Goal: Information Seeking & Learning: Learn about a topic

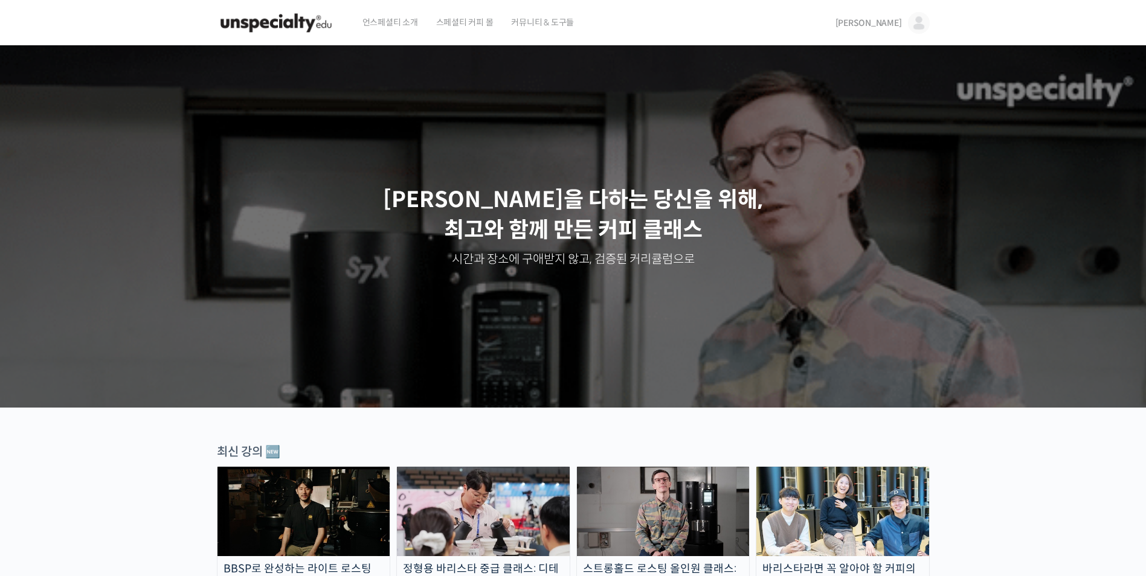
click at [912, 31] on img at bounding box center [919, 23] width 22 height 22
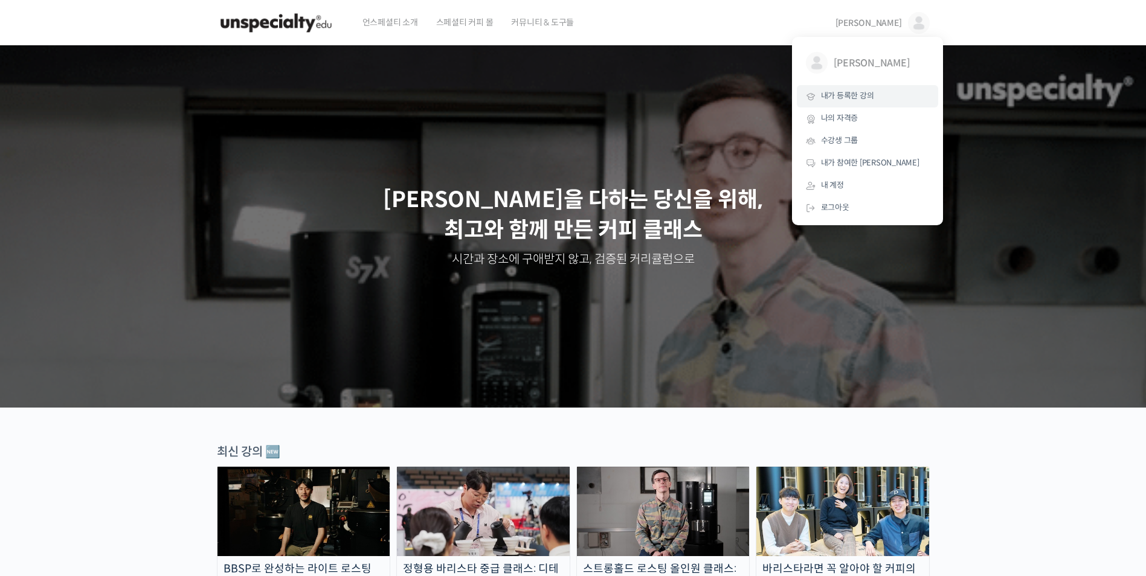
click at [872, 97] on span "내가 등록한 강의" at bounding box center [847, 96] width 53 height 10
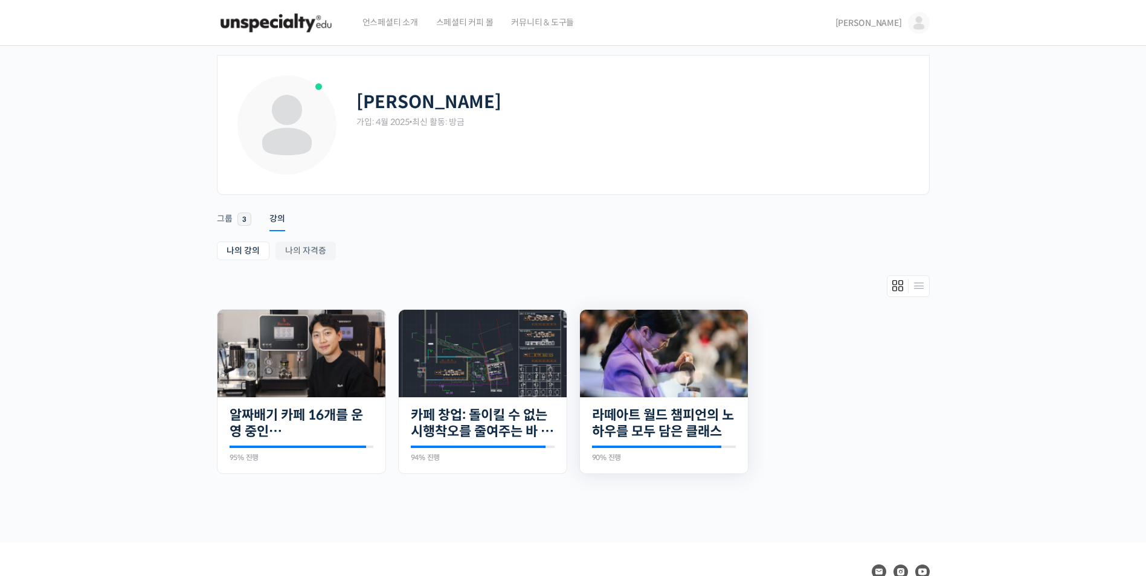
click at [631, 361] on img at bounding box center [664, 354] width 168 height 88
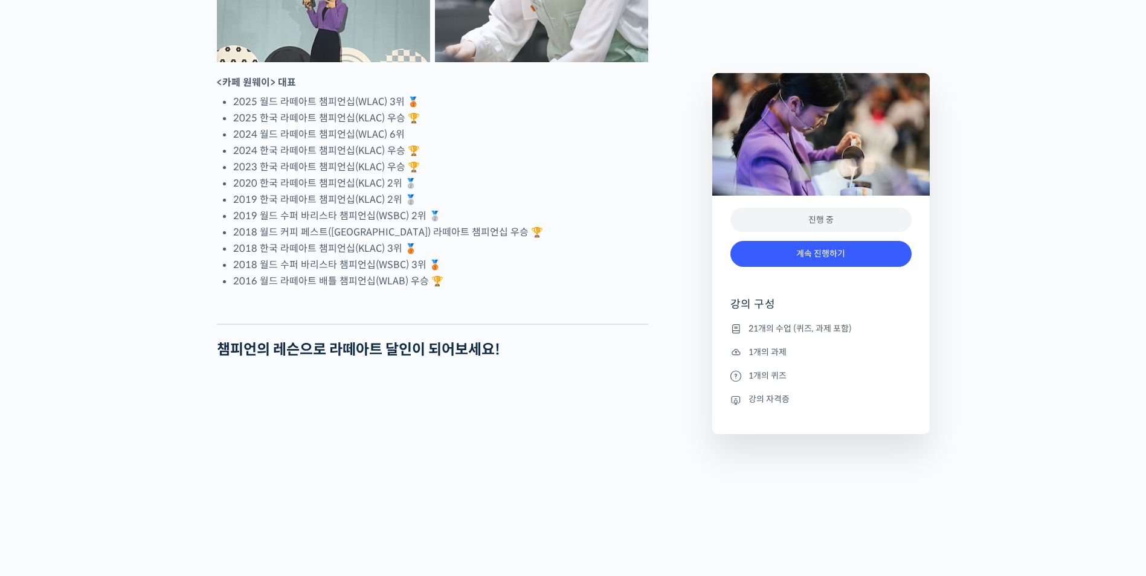
scroll to position [1027, 0]
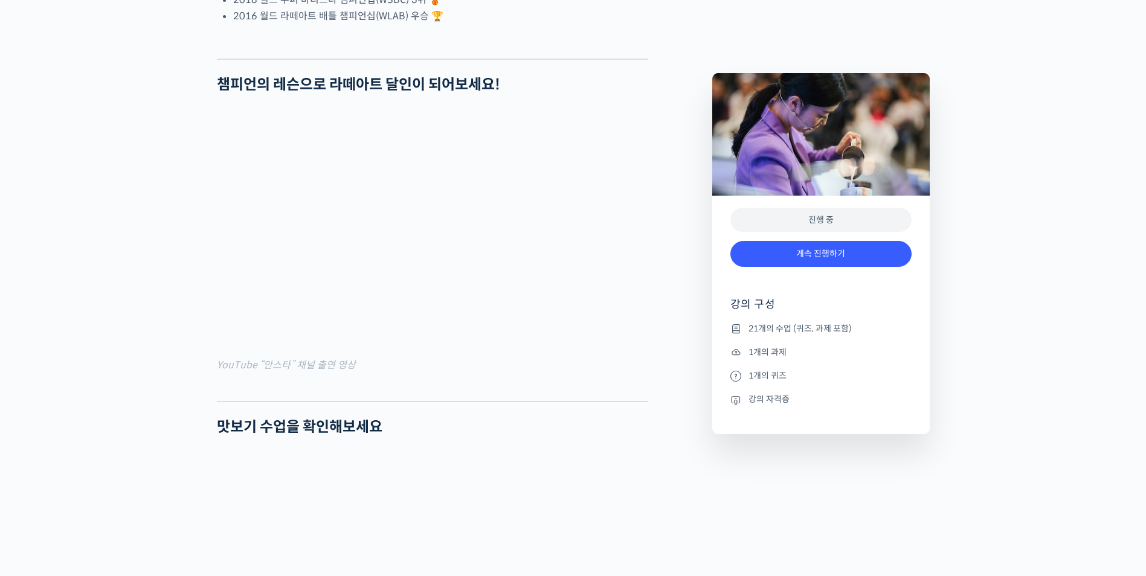
click at [766, 218] on div "진행 중" at bounding box center [820, 220] width 181 height 25
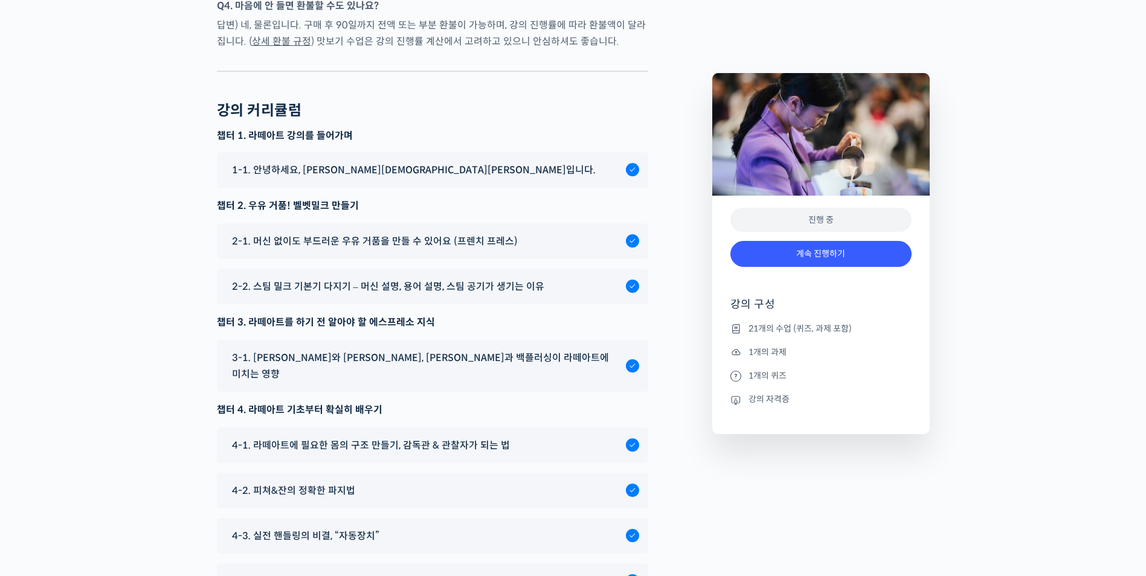
scroll to position [6100, 0]
click at [304, 483] on span "4-2. 피쳐&잔의 정확한 파지법" at bounding box center [293, 491] width 123 height 16
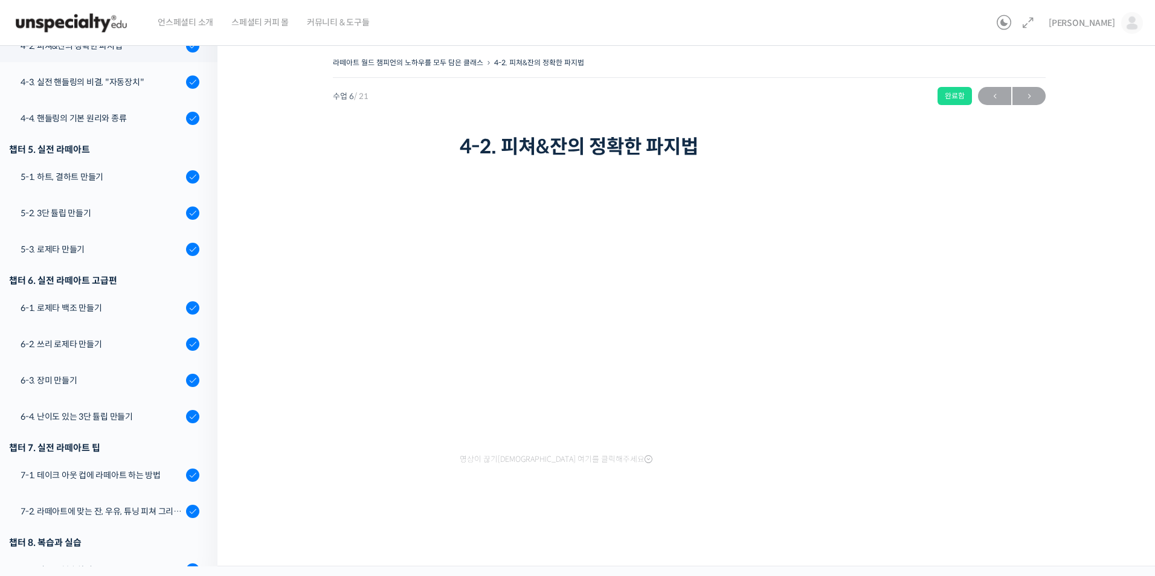
scroll to position [361, 0]
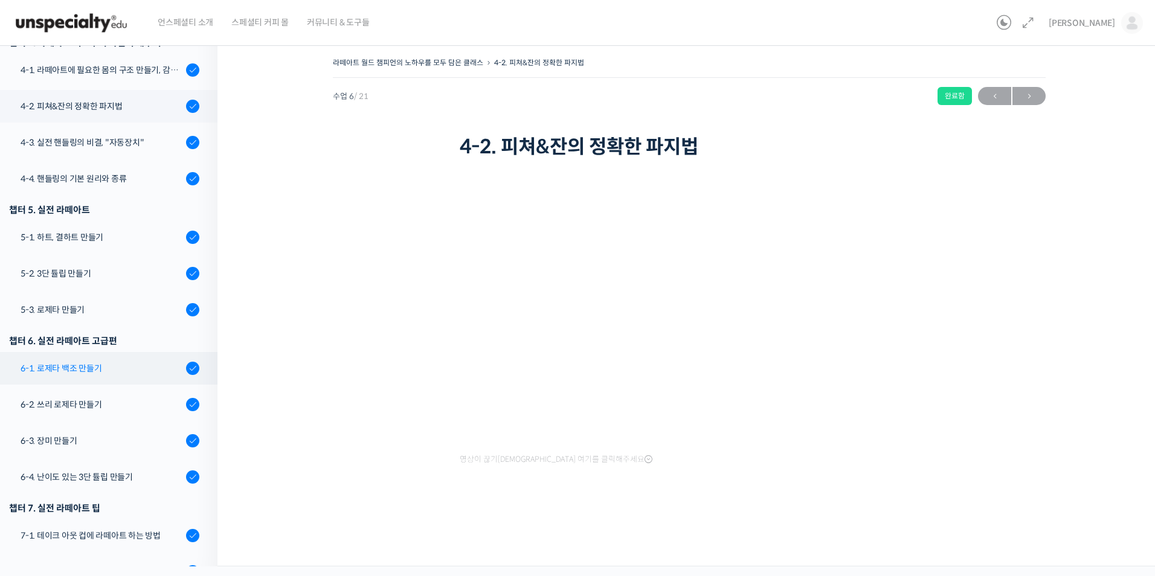
click at [101, 374] on div "6-1. 로제타 백조 만들기" at bounding box center [102, 368] width 162 height 13
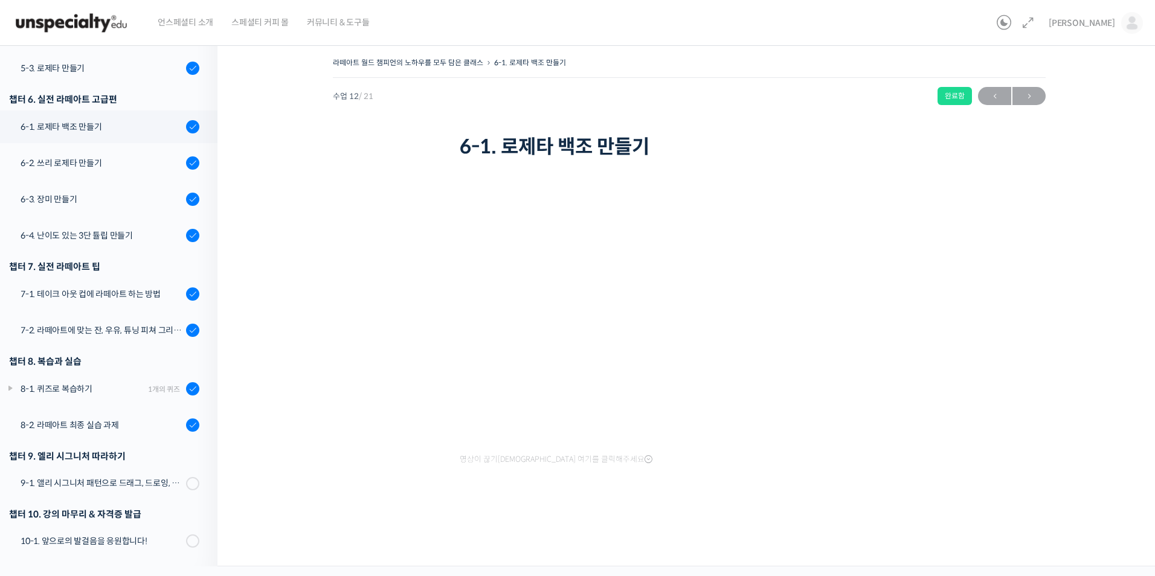
scroll to position [527, 0]
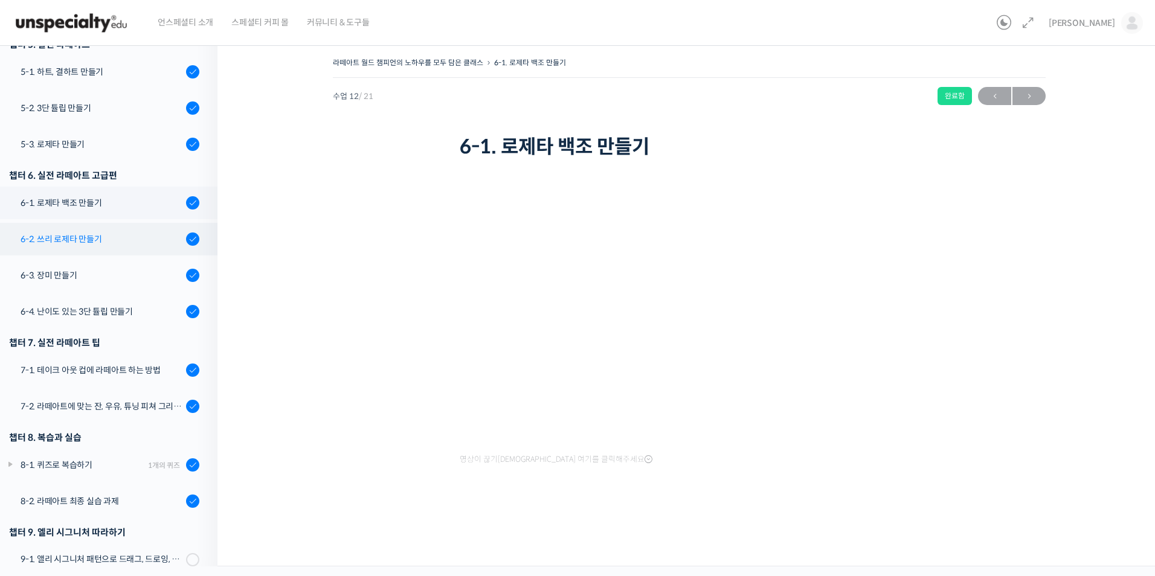
click at [120, 248] on link "6-2. 쓰리 로제타 만들기" at bounding box center [105, 239] width 223 height 33
